Goal: Task Accomplishment & Management: Use online tool/utility

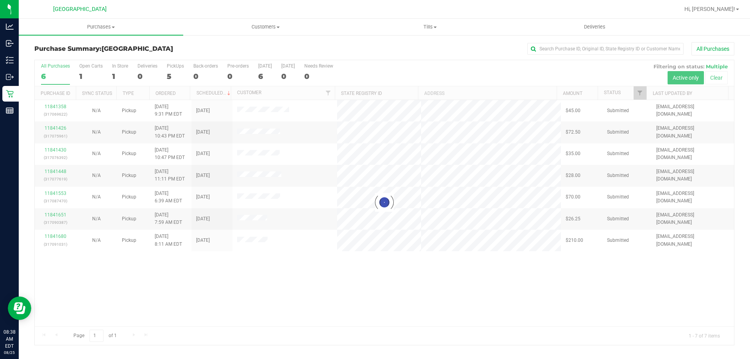
click at [449, 340] on div at bounding box center [385, 202] width 700 height 285
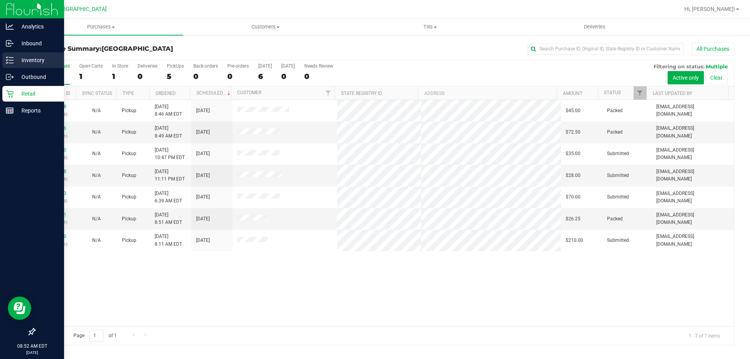
click at [27, 62] on p "Inventory" at bounding box center [37, 59] width 47 height 9
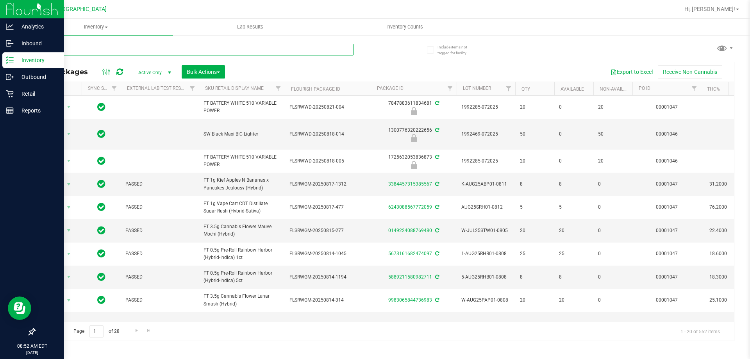
click at [106, 48] on input "text" at bounding box center [193, 50] width 319 height 12
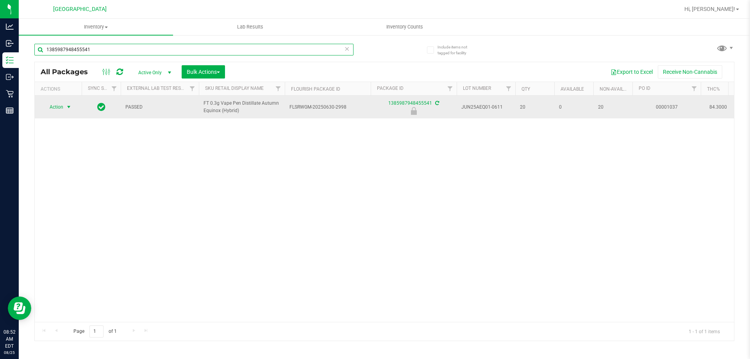
type input "1385987948455541"
click at [68, 108] on span "select" at bounding box center [69, 107] width 6 height 6
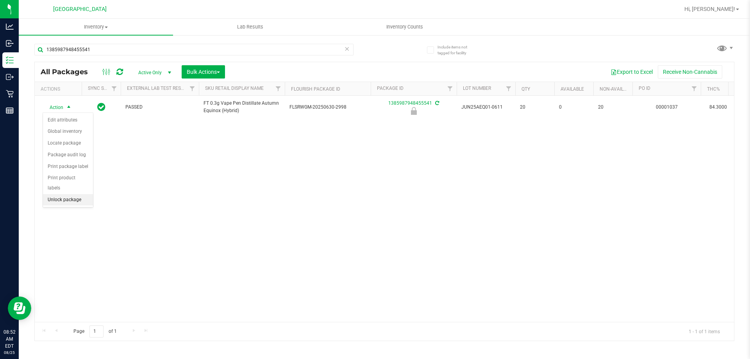
click at [70, 194] on li "Unlock package" at bounding box center [68, 200] width 50 height 12
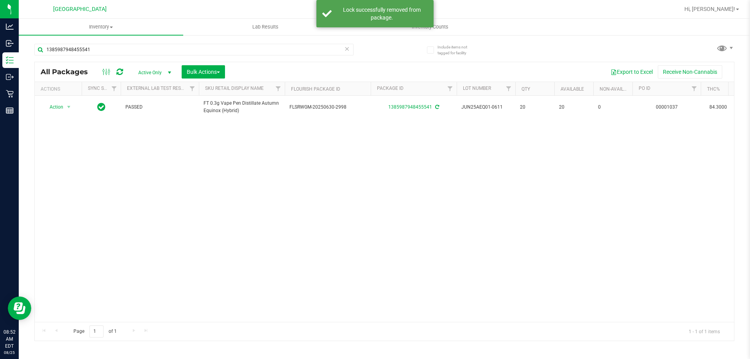
click at [345, 48] on icon at bounding box center [346, 48] width 5 height 9
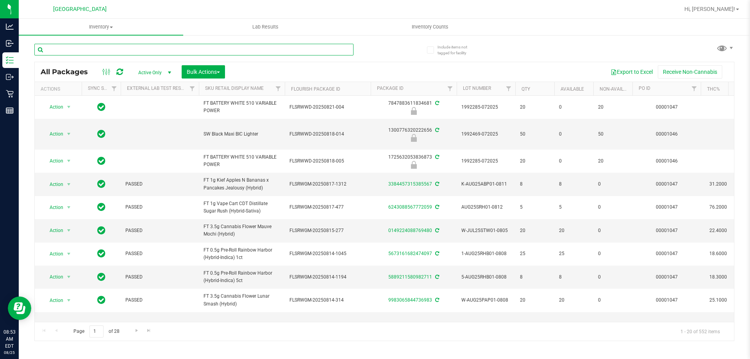
click at [195, 52] on input "text" at bounding box center [193, 50] width 319 height 12
